Goal: Navigation & Orientation: Find specific page/section

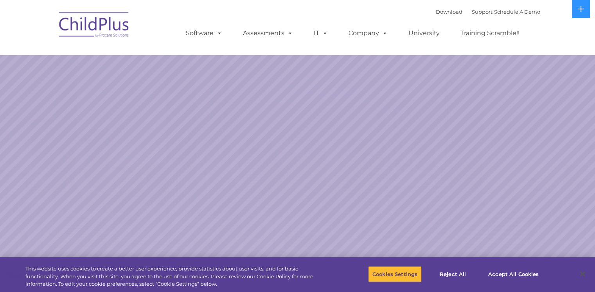
select select "MEDIUM"
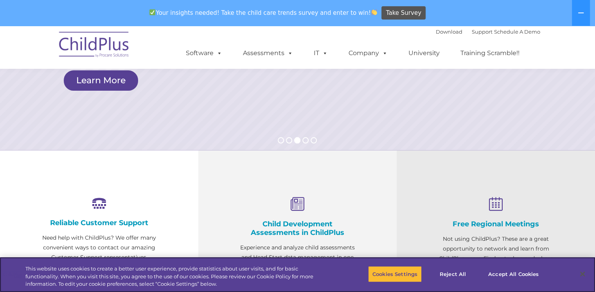
scroll to position [178, 0]
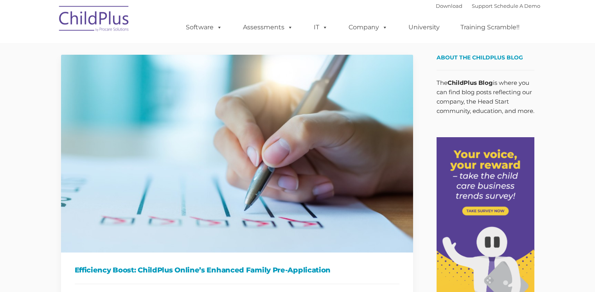
type input ""
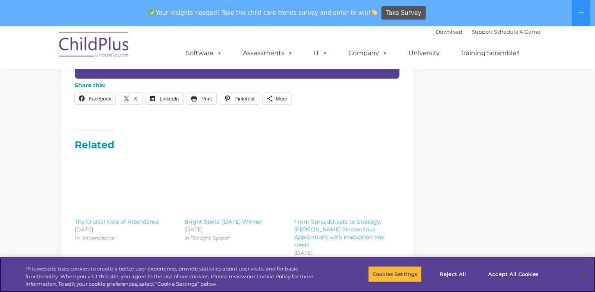
scroll to position [868, 0]
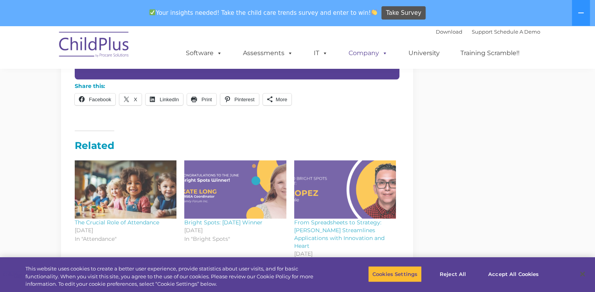
click at [376, 52] on link "Company" at bounding box center [368, 53] width 55 height 16
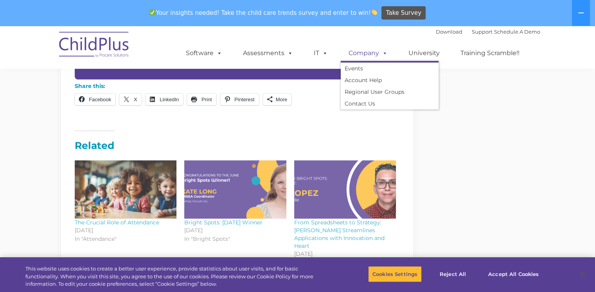
scroll to position [26, 0]
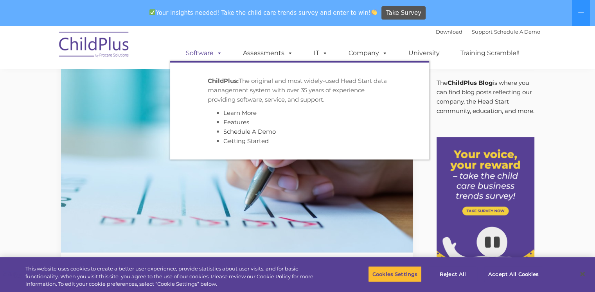
click at [195, 51] on link "Software" at bounding box center [204, 53] width 52 height 16
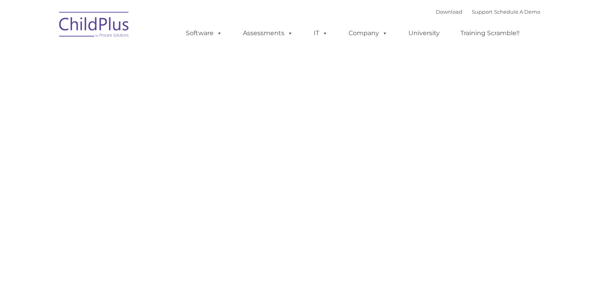
type input ""
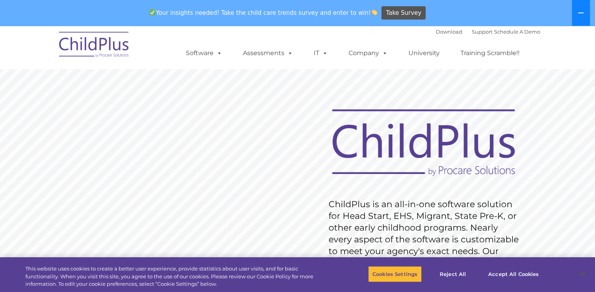
click at [581, 12] on icon at bounding box center [581, 13] width 6 height 6
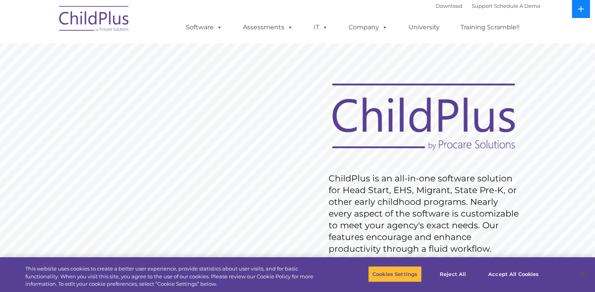
click at [580, 9] on icon at bounding box center [580, 8] width 5 height 5
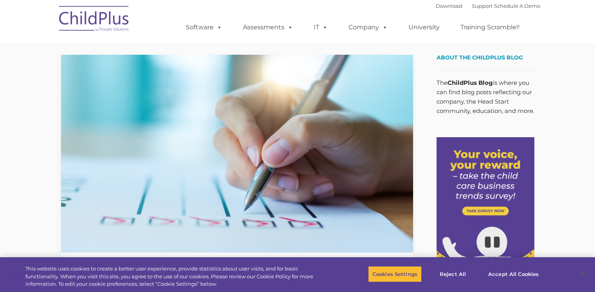
type input ""
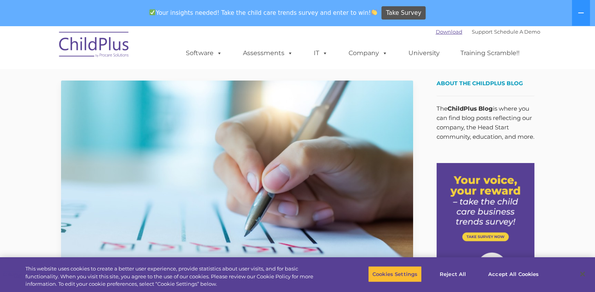
click at [436, 31] on link "Download" at bounding box center [449, 32] width 27 height 6
